Goal: Task Accomplishment & Management: Manage account settings

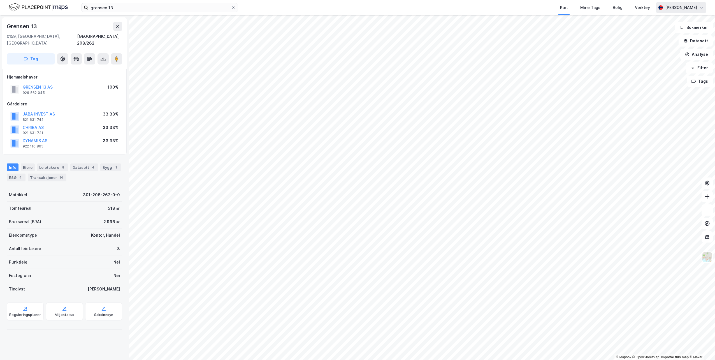
click at [674, 4] on div "[PERSON_NAME]" at bounding box center [682, 7] width 32 height 7
click at [652, 35] on div "Logg ut" at bounding box center [653, 34] width 15 height 7
